Goal: Information Seeking & Learning: Learn about a topic

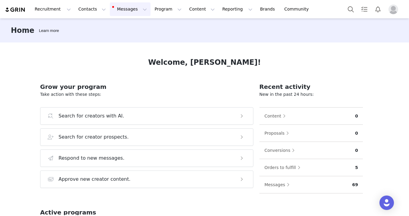
click at [128, 8] on button "Messages Messages" at bounding box center [130, 9] width 41 height 14
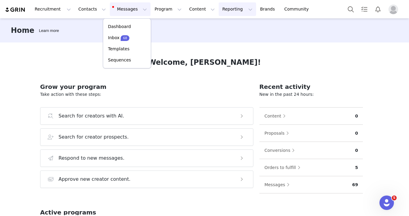
click at [219, 12] on button "Reporting Reporting" at bounding box center [237, 9] width 37 height 14
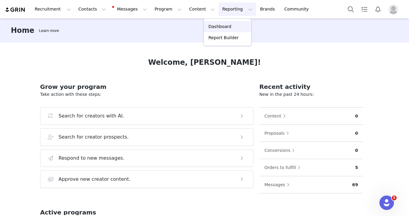
click at [213, 27] on p "Dashboard" at bounding box center [220, 27] width 23 height 6
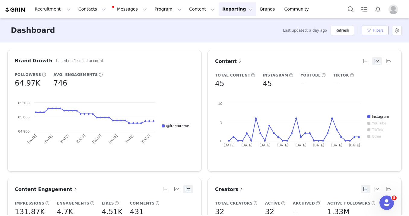
click at [377, 29] on button "Filters" at bounding box center [375, 31] width 27 height 10
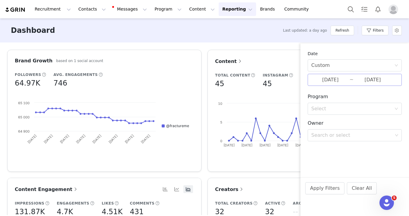
click at [332, 80] on input "[DATE]" at bounding box center [330, 80] width 38 height 8
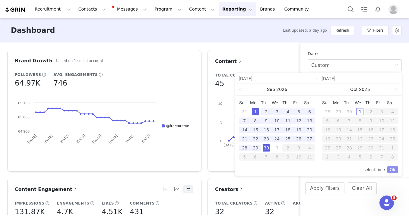
click at [394, 169] on link "Ok" at bounding box center [392, 169] width 11 height 7
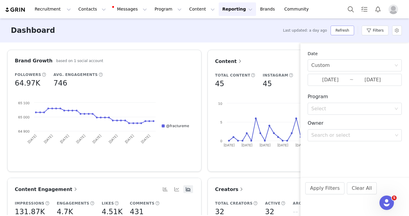
click at [340, 30] on button "Refresh" at bounding box center [342, 31] width 23 height 10
click at [251, 35] on div "Dashboard Last updated: a few seconds ago Refresh Filters" at bounding box center [204, 30] width 409 height 24
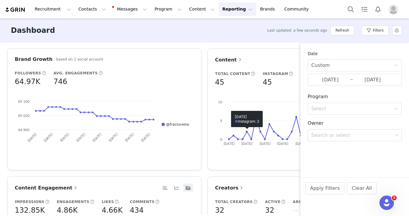
scroll to position [42, 0]
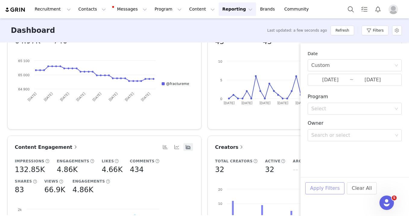
click at [323, 189] on button "Apply Filters" at bounding box center [324, 189] width 39 height 12
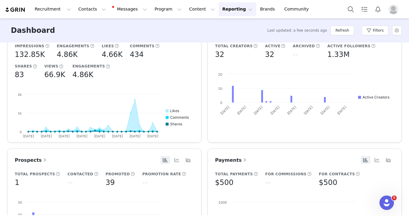
scroll to position [158, 0]
click at [135, 78] on div "Impressions 132.85K Engagements 4.86K Likes 4.66K Comments 434 Shares 83 Views …" at bounding box center [104, 93] width 179 height 100
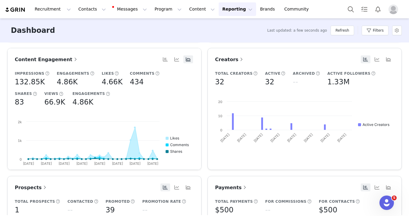
scroll to position [124, 0]
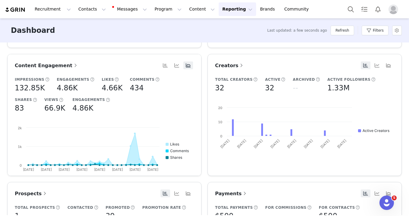
click at [43, 63] on span "Content Engagement" at bounding box center [47, 66] width 64 height 6
